Goal: Task Accomplishment & Management: Manage account settings

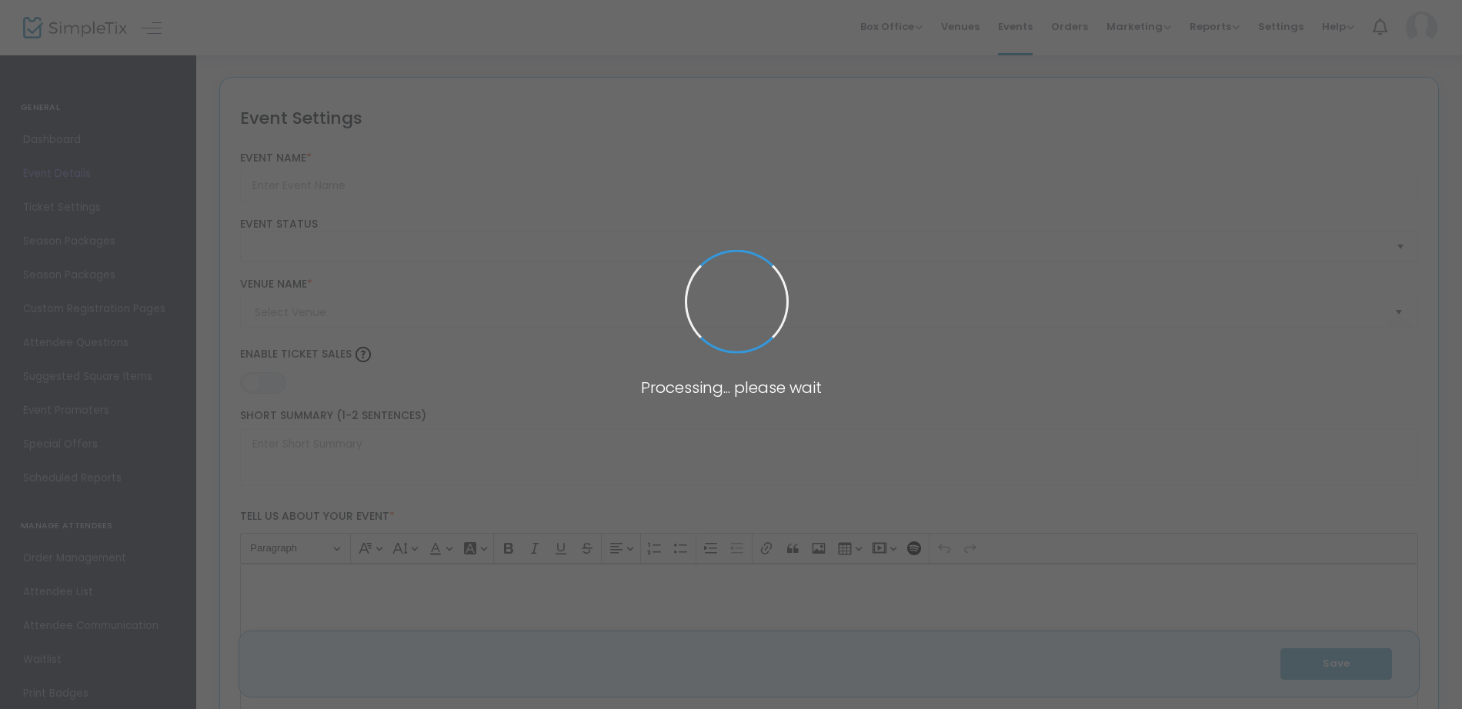
type input "The Date Ranch on Location: Pinterest IRL - Fall Candle Bar Edition"
type textarea "Decorate your own cozy fall dough bowl candle, sip from our apple cider bar 🍁 B…"
type input "9.0000 %"
type input "Buy Tickets"
type input "[GEOGRAPHIC_DATA]"
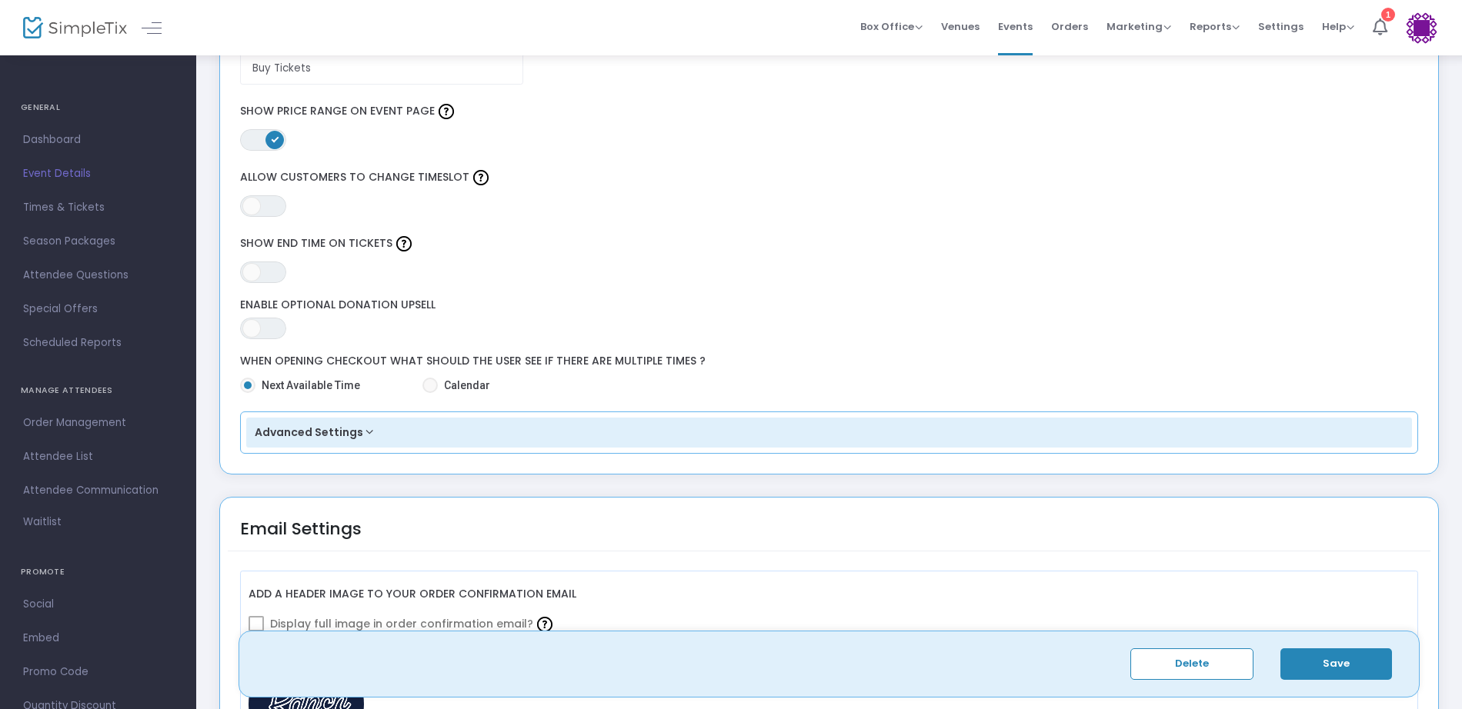
scroll to position [1432, 0]
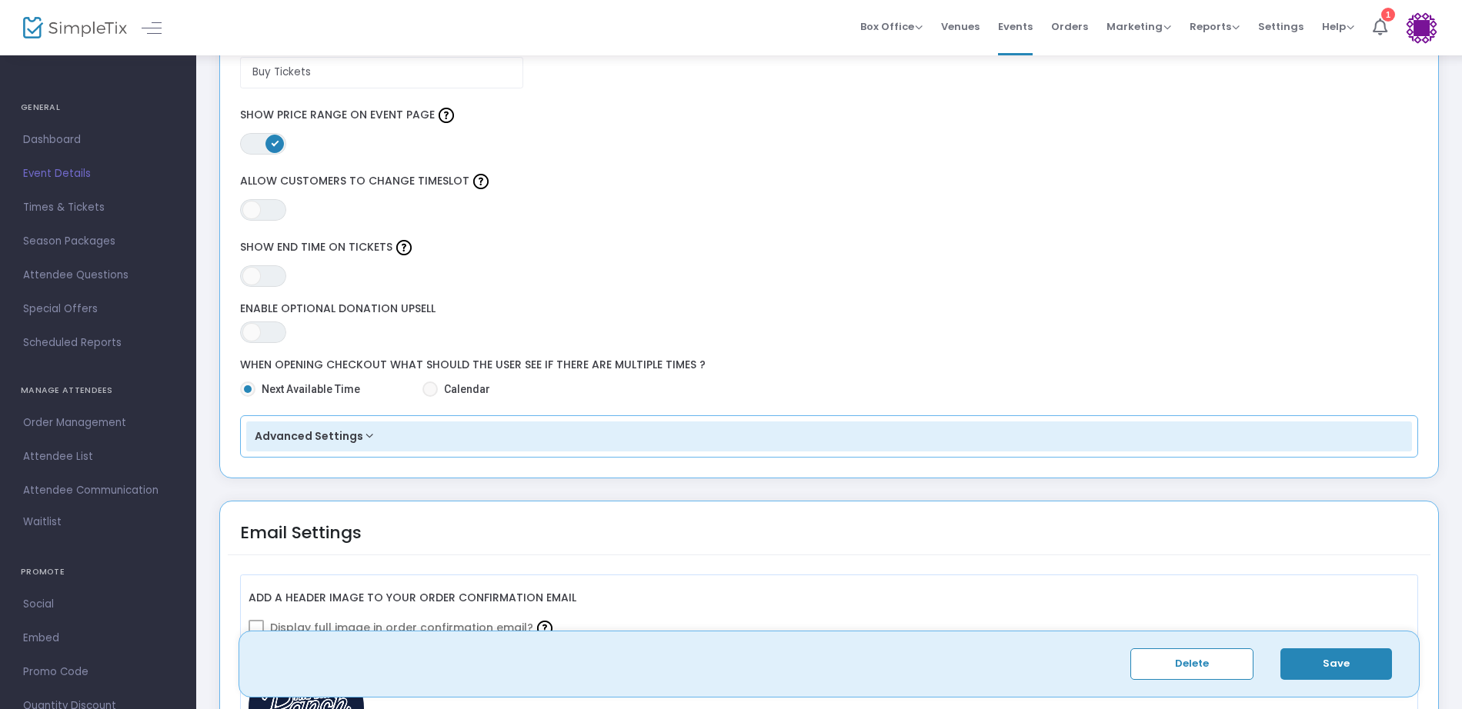
click at [362, 436] on button "Advanced Settings" at bounding box center [829, 437] width 1167 height 31
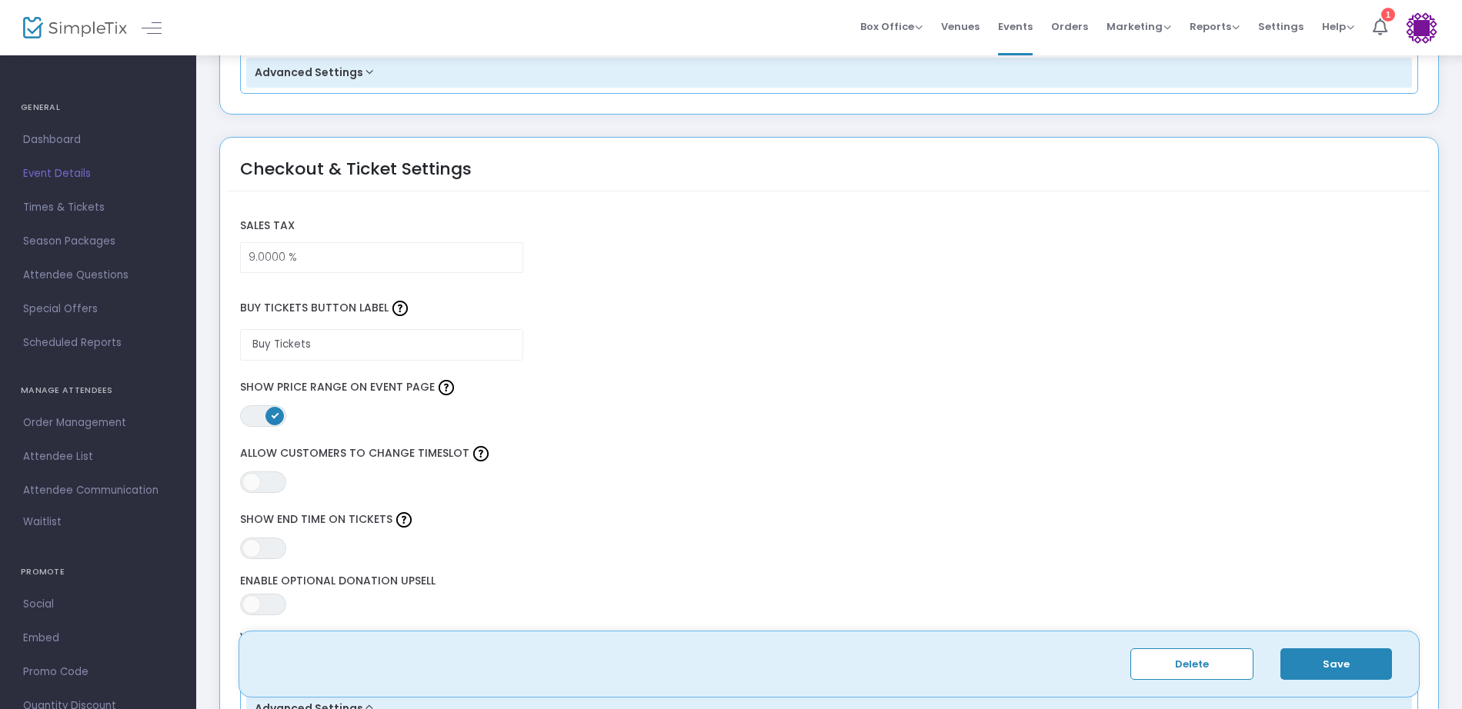
scroll to position [1096, 0]
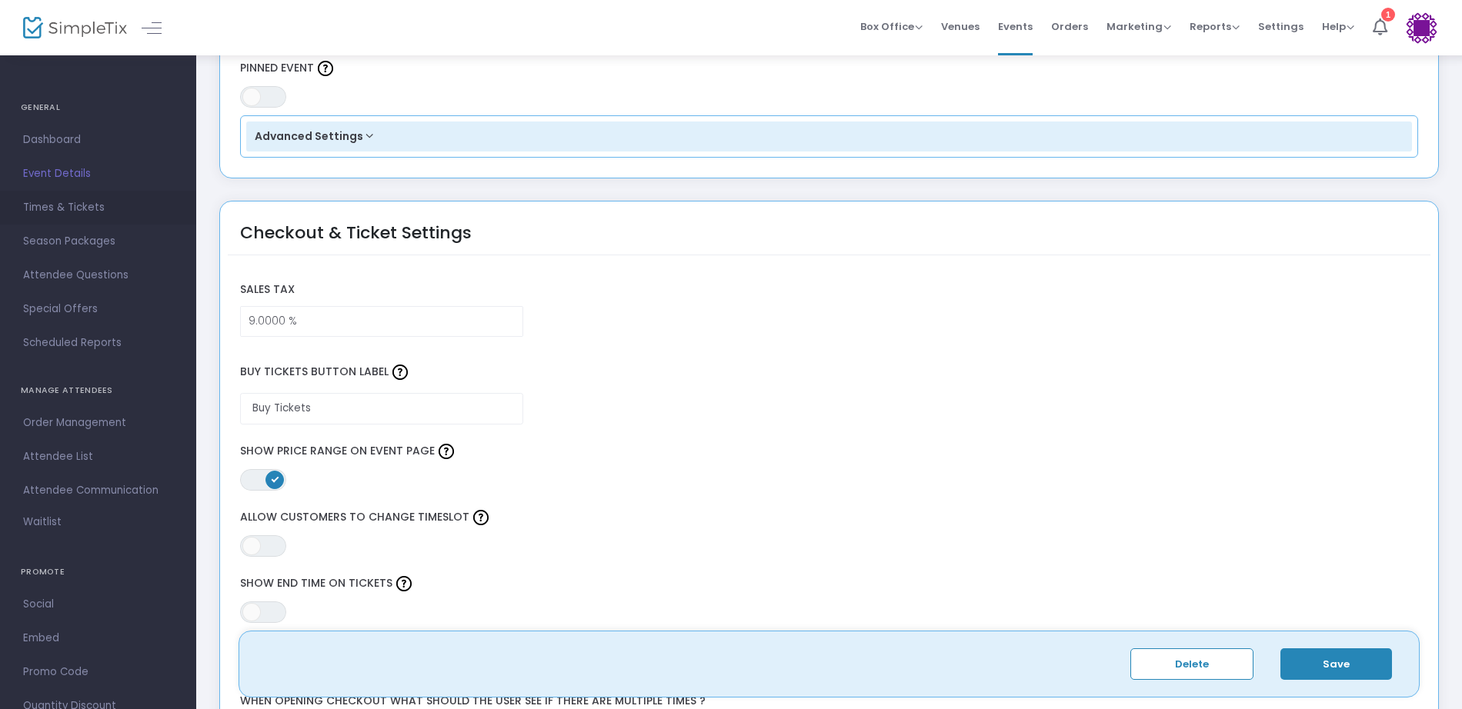
click at [46, 205] on span "Times & Tickets" at bounding box center [98, 208] width 150 height 20
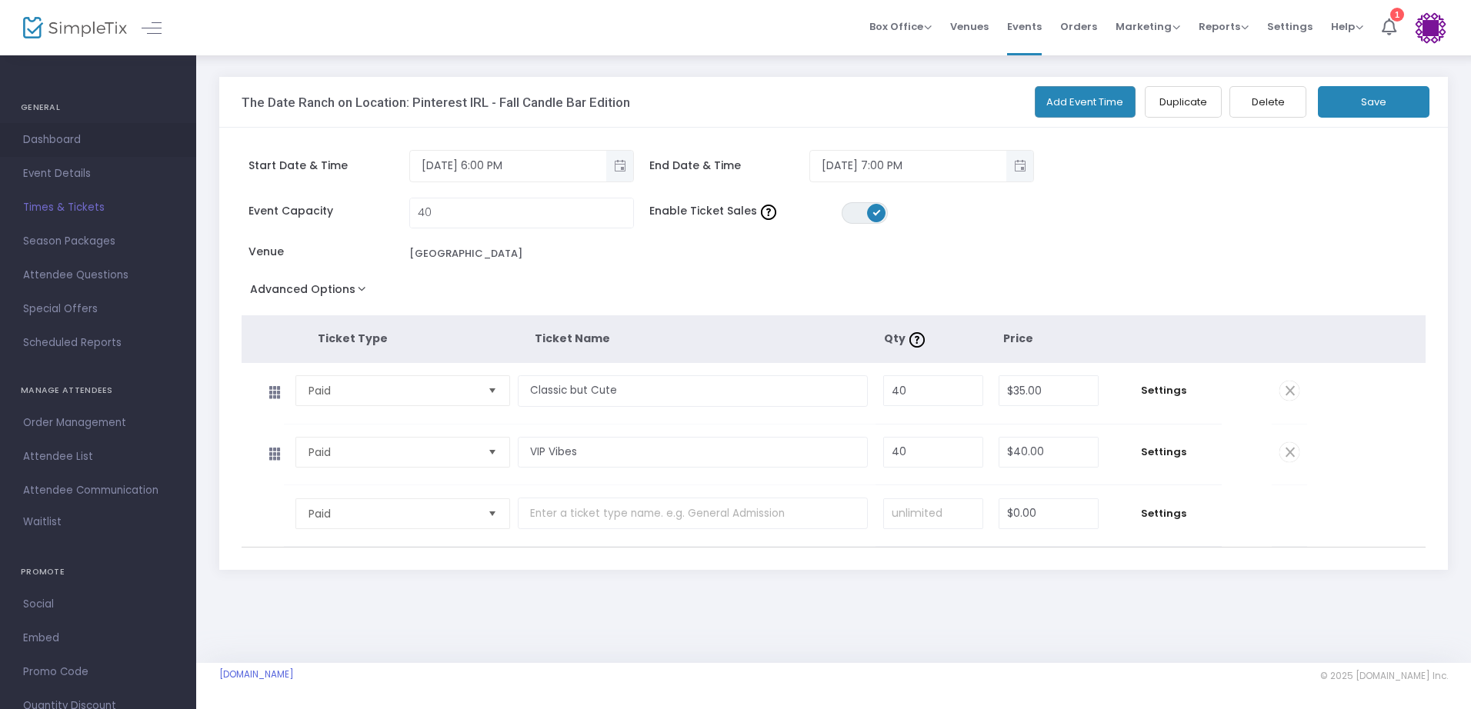
click at [62, 138] on span "Dashboard" at bounding box center [98, 140] width 150 height 20
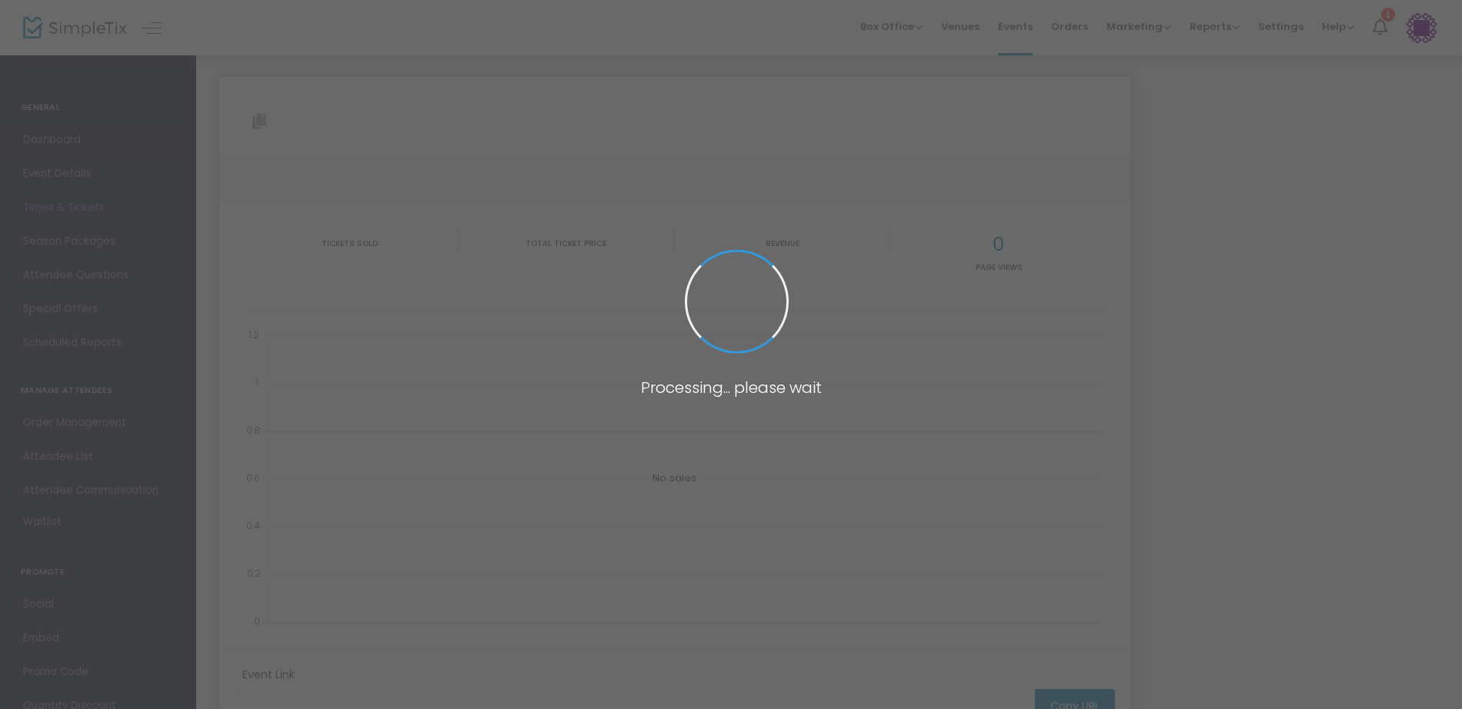
type input "[URL][DOMAIN_NAME]"
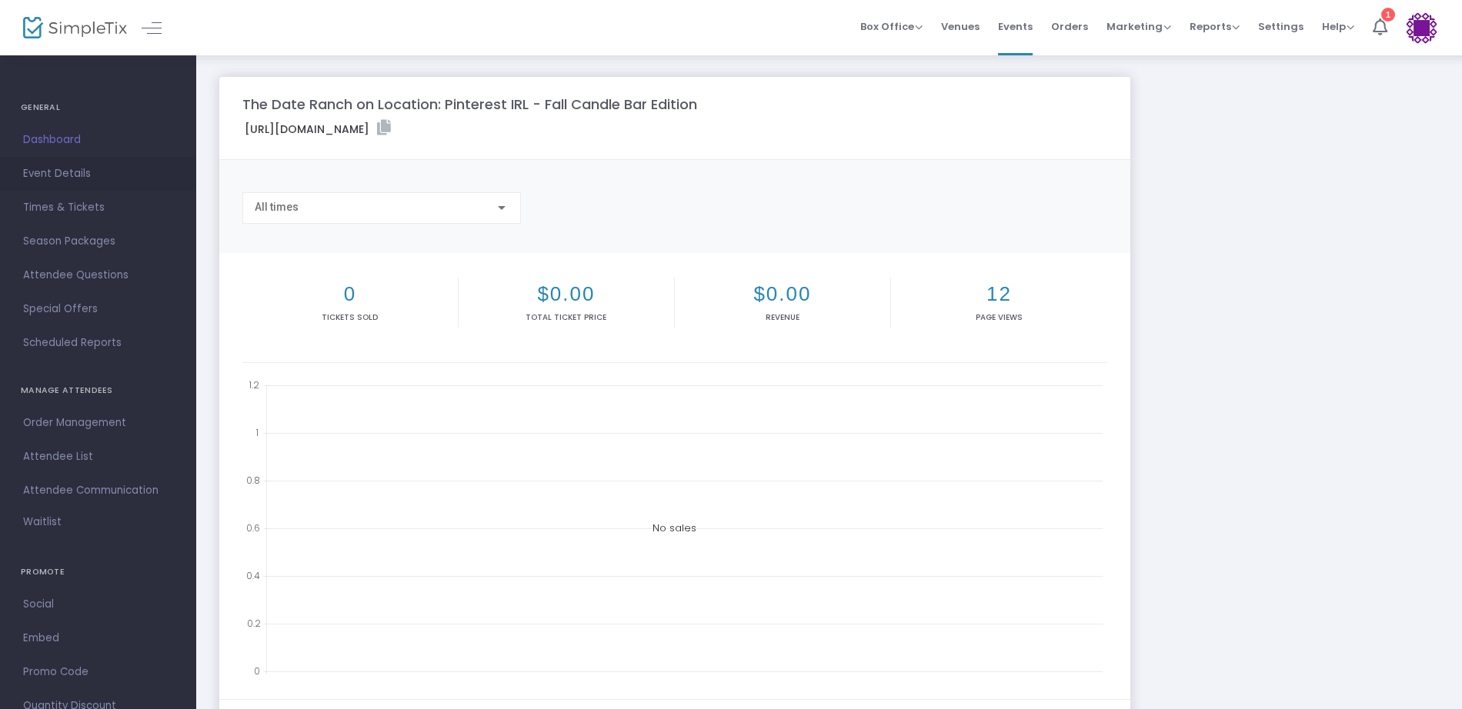
click at [68, 171] on span "Event Details" at bounding box center [98, 174] width 150 height 20
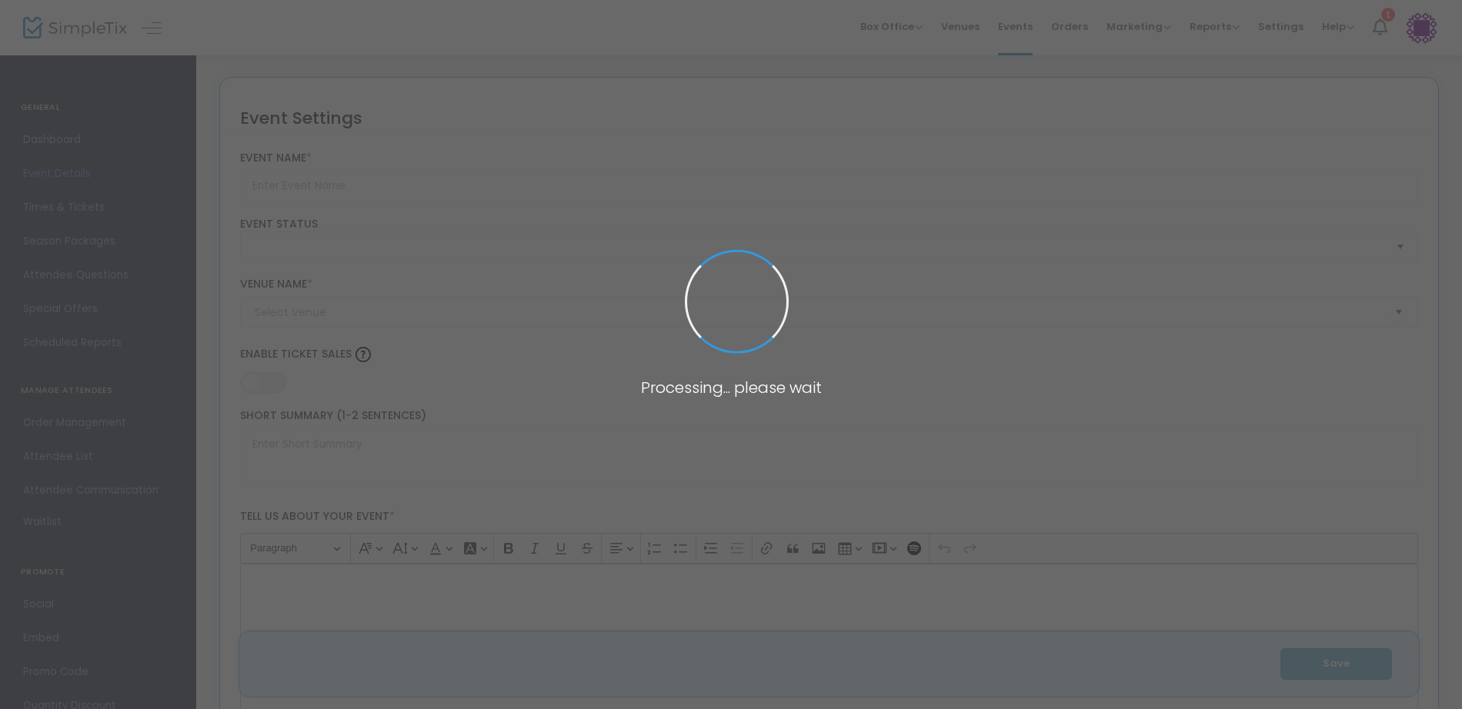
type input "The Date Ranch on Location: Pinterest IRL - Fall Candle Bar Edition"
type textarea "Decorate your own cozy fall dough bowl candle, sip from our apple cider bar 🍁 B…"
type input "9.0000 %"
type input "Buy Tickets"
type input "[GEOGRAPHIC_DATA]"
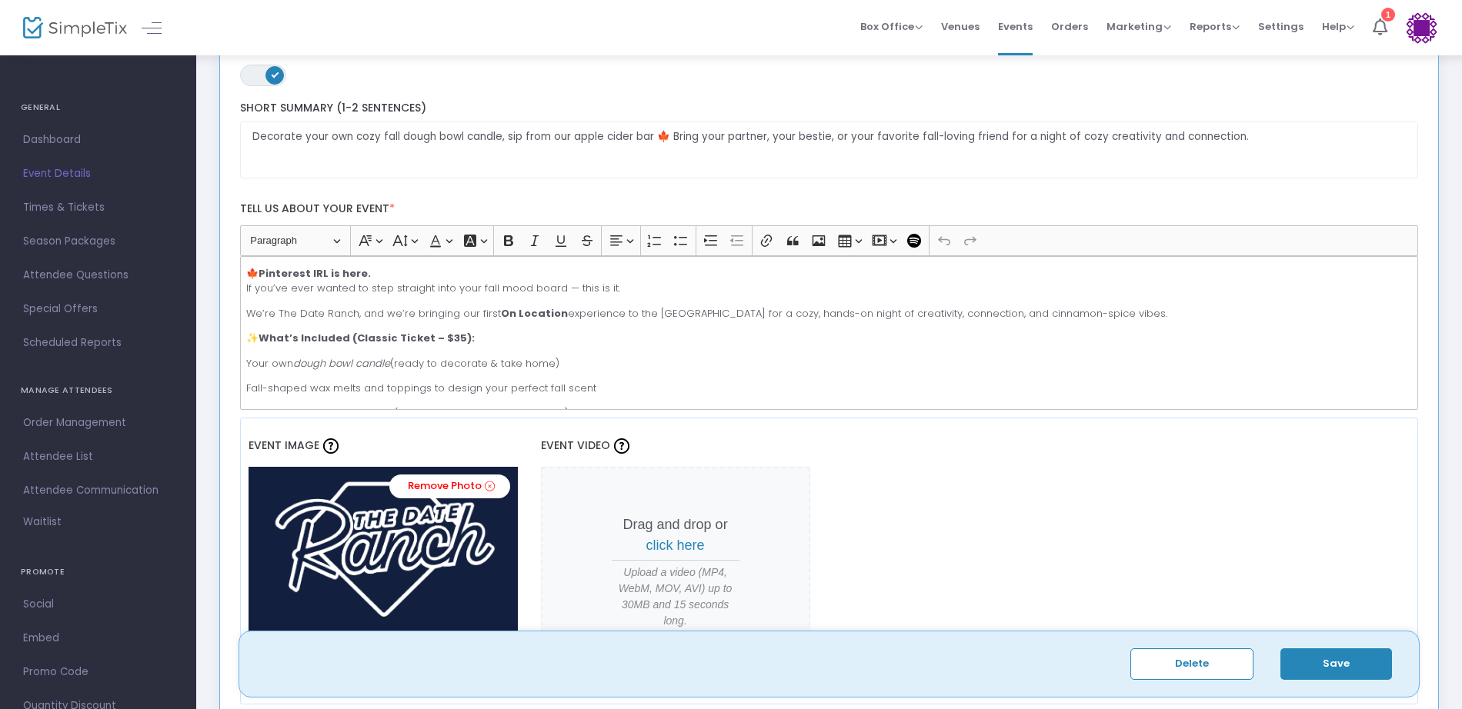
scroll to position [154, 0]
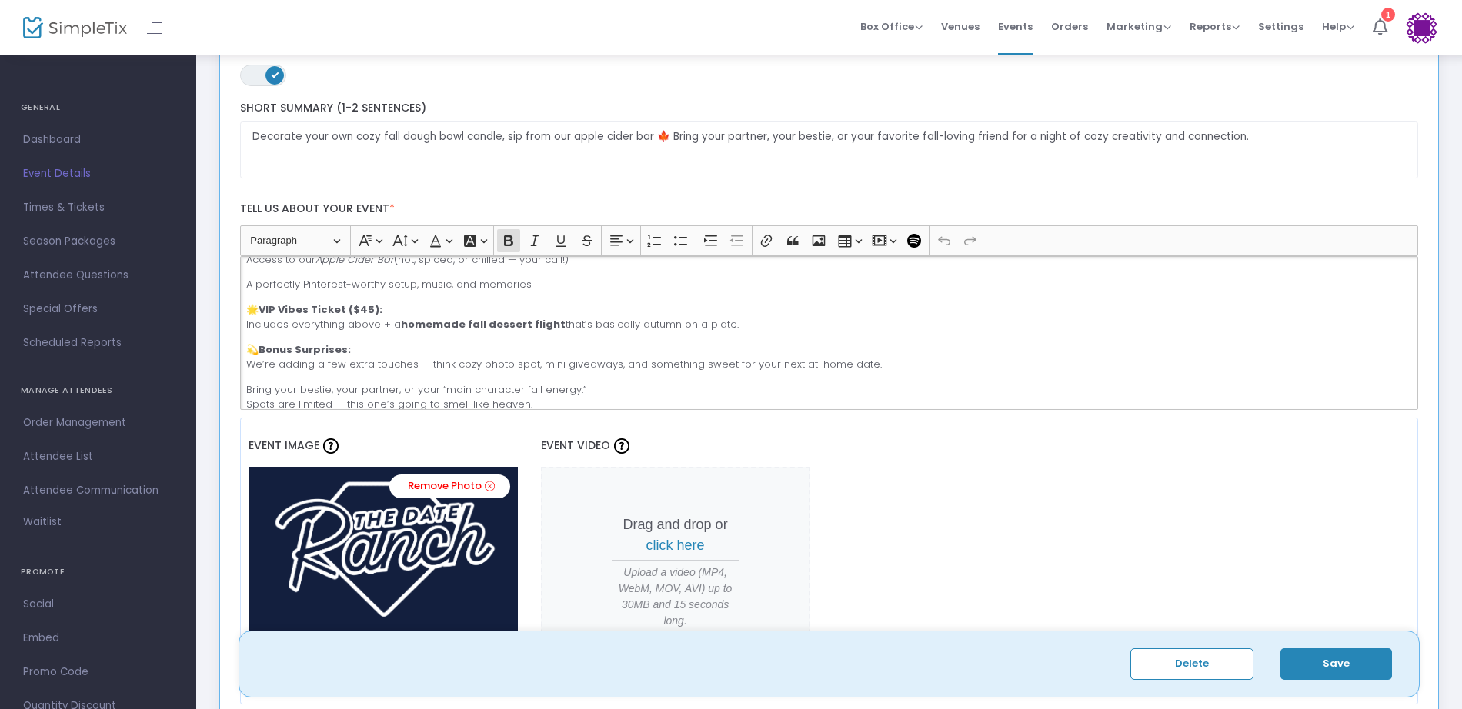
click at [368, 307] on strong "VIP Vibes Ticket ($45):" at bounding box center [321, 309] width 124 height 15
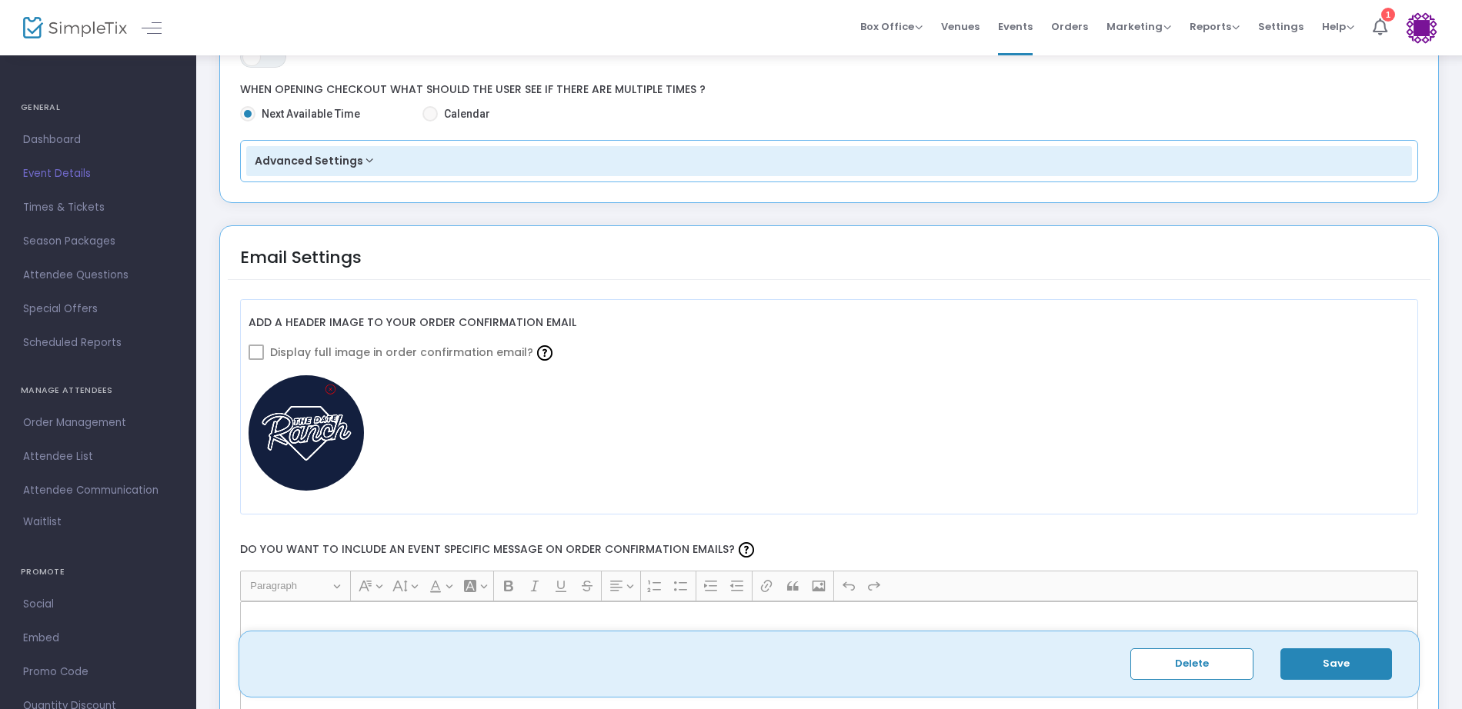
scroll to position [1693, 0]
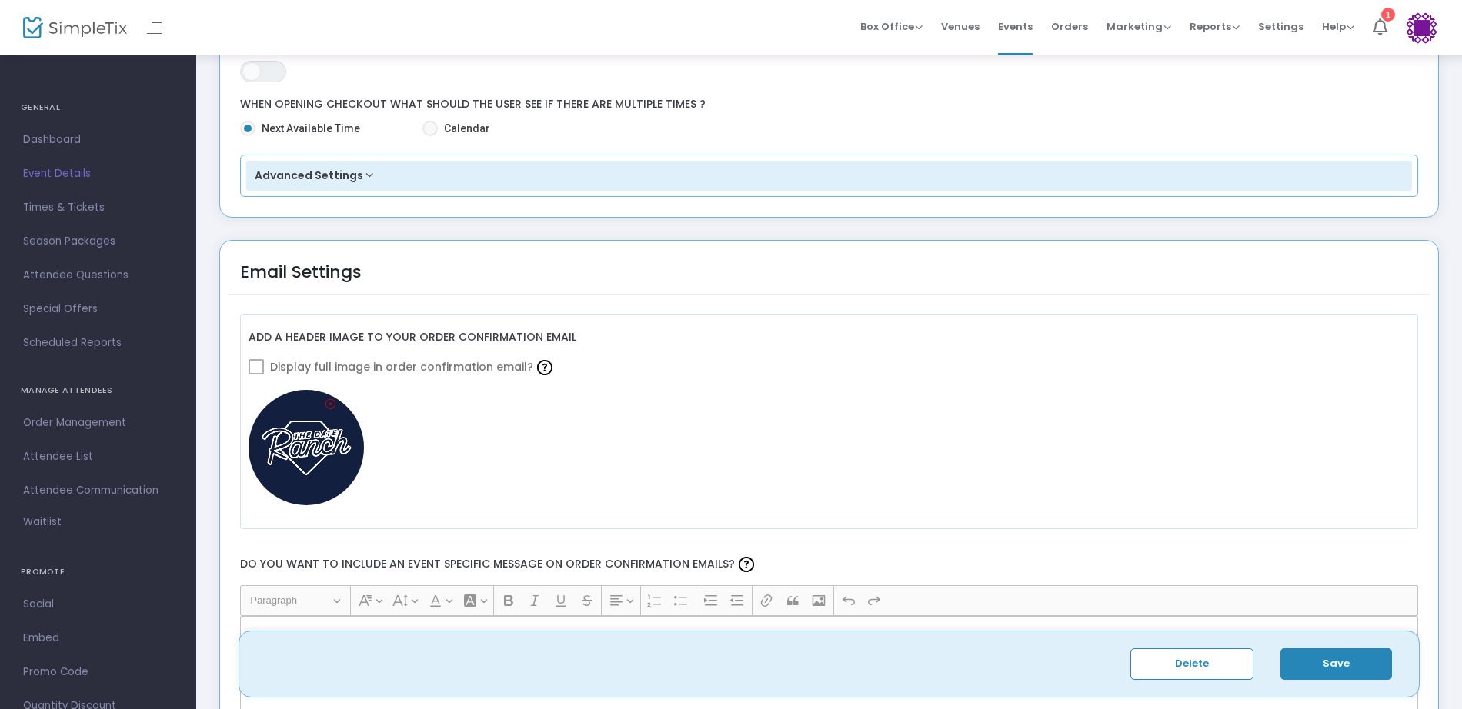
click at [260, 366] on span at bounding box center [256, 366] width 15 height 15
click at [254, 368] on span at bounding box center [256, 366] width 15 height 15
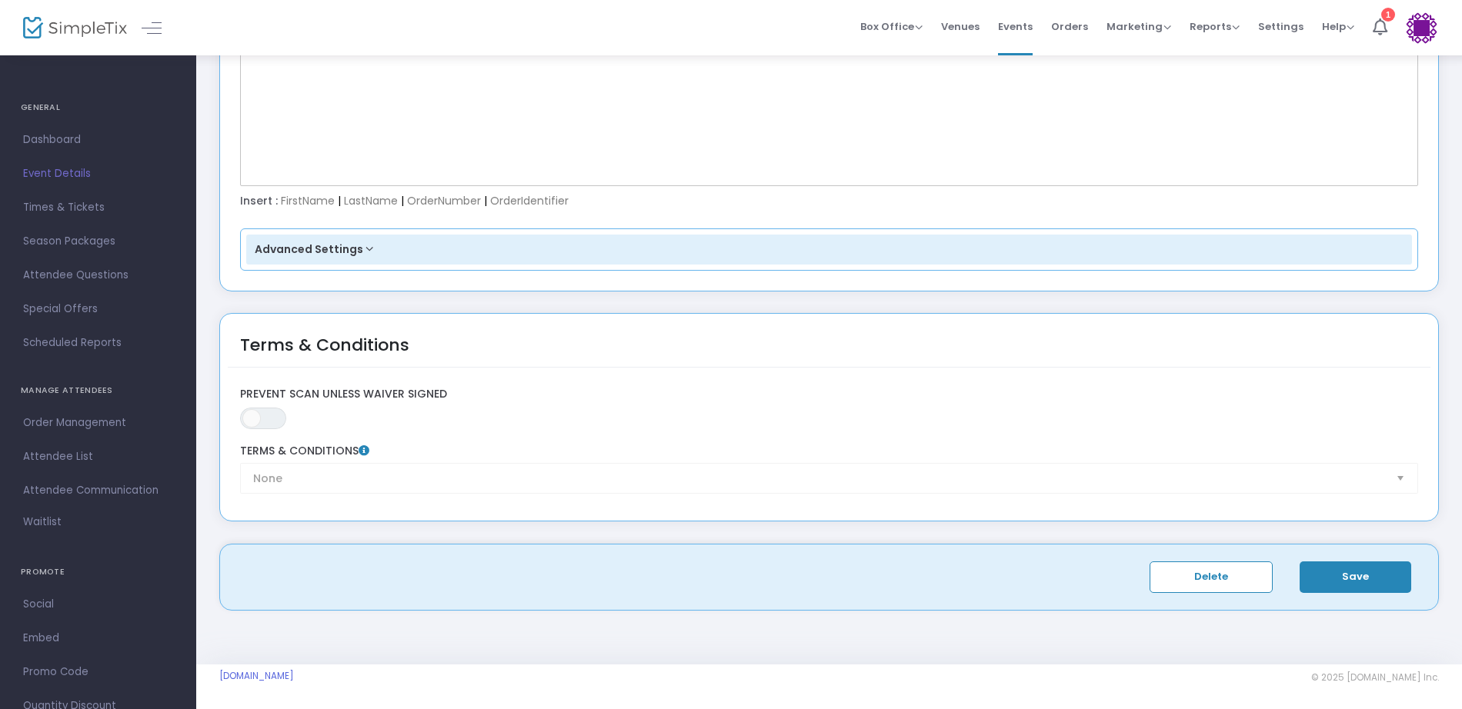
scroll to position [2279, 0]
click at [1371, 571] on button "Save" at bounding box center [1356, 576] width 112 height 32
